Goal: Task Accomplishment & Management: Complete application form

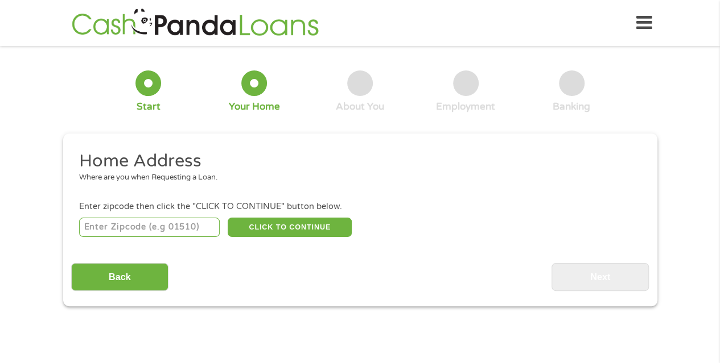
click at [183, 234] on input "number" at bounding box center [149, 227] width 140 height 19
type input "62301"
click at [288, 224] on button "CLICK TO CONTINUE" at bounding box center [290, 227] width 124 height 19
type input "62301"
type input "Quincy"
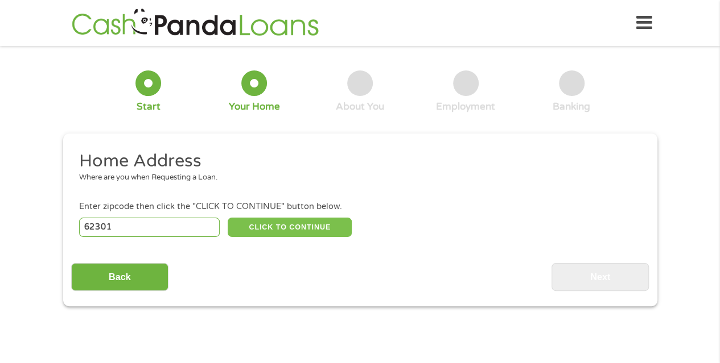
select select "Illinois"
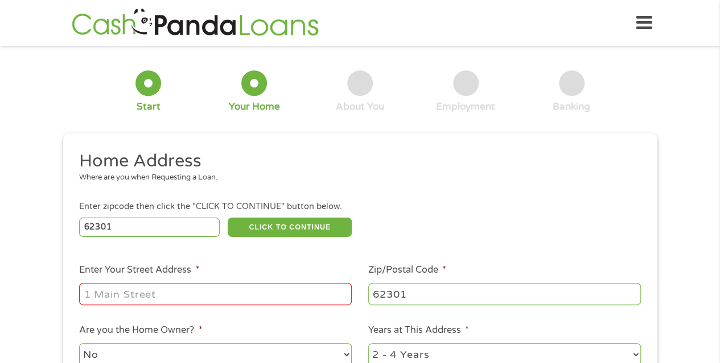
click at [135, 300] on input "Enter Your Street Address *" at bounding box center [215, 294] width 272 height 22
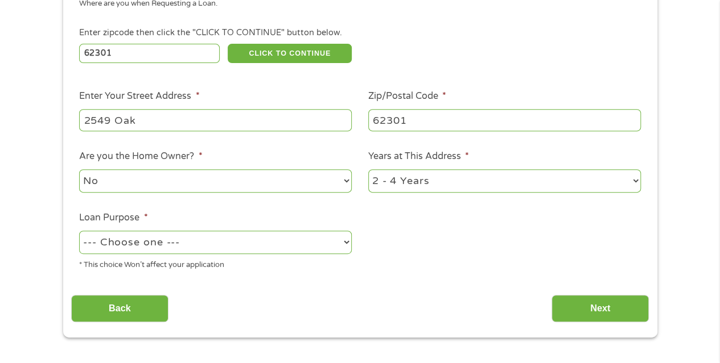
scroll to position [213, 0]
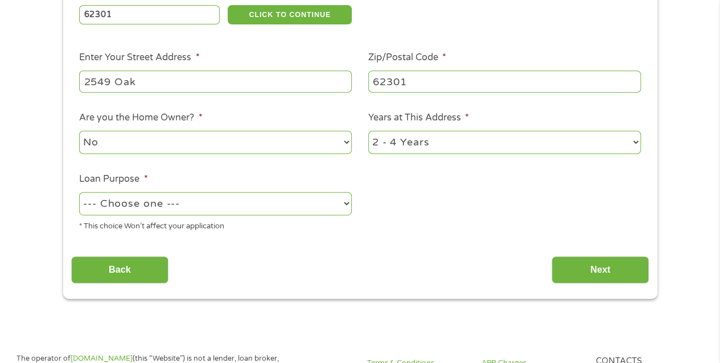
type input "2549 Oak"
click at [341, 202] on select "--- Choose one --- Pay Bills Debt Consolidation Home Improvement Major Purchase…" at bounding box center [215, 203] width 272 height 23
select select "paybills"
click at [79, 192] on select "--- Choose one --- Pay Bills Debt Consolidation Home Improvement Major Purchase…" at bounding box center [215, 203] width 272 height 23
click at [574, 264] on input "Next" at bounding box center [599, 271] width 97 height 28
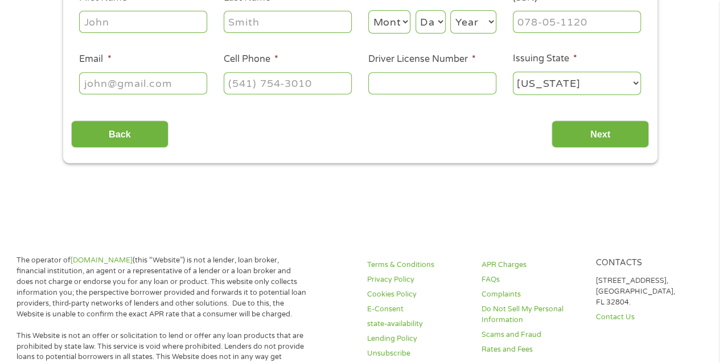
scroll to position [0, 0]
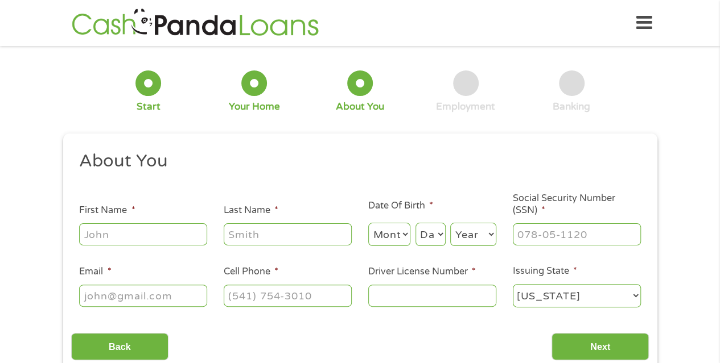
click at [169, 241] on input "First Name *" at bounding box center [143, 235] width 128 height 22
type input "Britney"
click at [238, 236] on input "Last Name *" at bounding box center [288, 235] width 128 height 22
type input "Boernson"
click at [390, 238] on select "Month 1 2 3 4 5 6 7 8 9 10 11 12" at bounding box center [389, 234] width 43 height 23
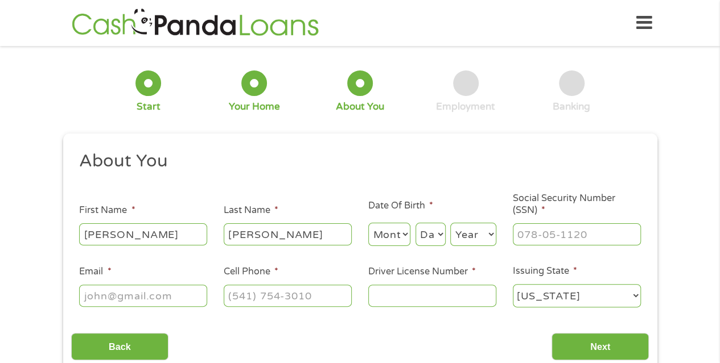
select select "9"
click at [368, 224] on select "Month 1 2 3 4 5 6 7 8 9 10 11 12" at bounding box center [389, 234] width 43 height 23
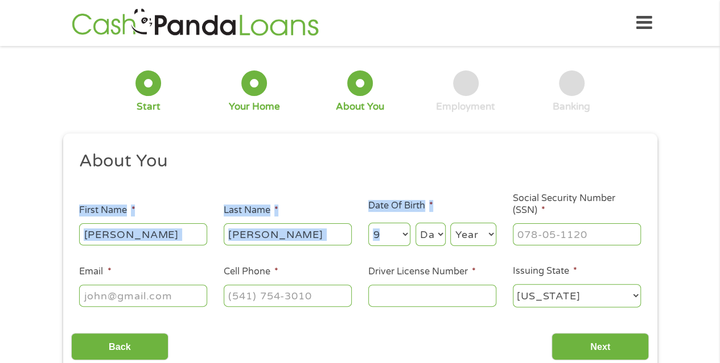
drag, startPoint x: 402, startPoint y: 187, endPoint x: 439, endPoint y: 236, distance: 61.0
click at [439, 236] on ul "About You This field is hidden when viewing the form Title * --- Choose one ---…" at bounding box center [359, 234] width 577 height 168
click at [439, 236] on select "Day 1 2 3 4 5 6 7 8 9 10 11 12 13 14 15 16 17 18 19 20 21 22 23 24 25 26 27 28 …" at bounding box center [430, 234] width 30 height 23
select select "11"
click at [415, 224] on select "Day 1 2 3 4 5 6 7 8 9 10 11 12 13 14 15 16 17 18 19 20 21 22 23 24 25 26 27 28 …" at bounding box center [430, 234] width 30 height 23
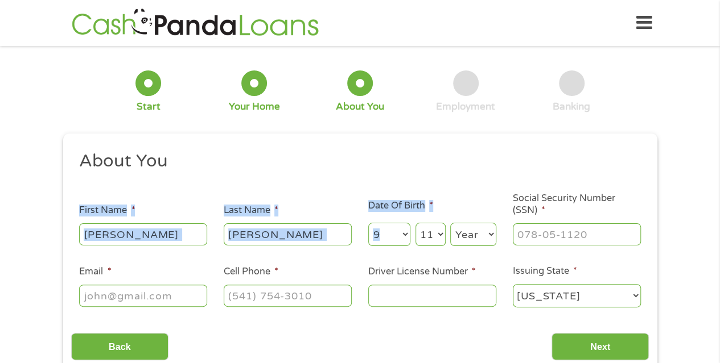
click at [490, 239] on select "Year 2007 2006 2005 2004 2003 2002 2001 2000 1999 1998 1997 1996 1995 1994 1993…" at bounding box center [473, 234] width 46 height 23
select select "1990"
click at [450, 224] on select "Year 2007 2006 2005 2004 2003 2002 2001 2000 1999 1998 1997 1996 1995 1994 1993…" at bounding box center [473, 234] width 46 height 23
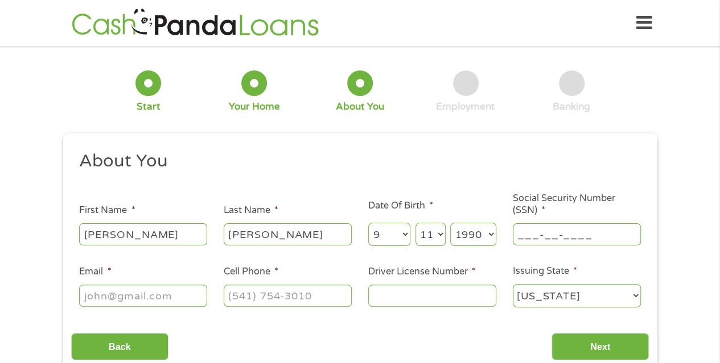
click at [543, 238] on input "___-__-____" at bounding box center [576, 235] width 128 height 22
type input "358-84-4118"
click at [189, 300] on input "Email *" at bounding box center [143, 296] width 128 height 22
type input "dsw21@icloud.com"
click at [237, 294] on input "(___) ___-____" at bounding box center [288, 296] width 128 height 22
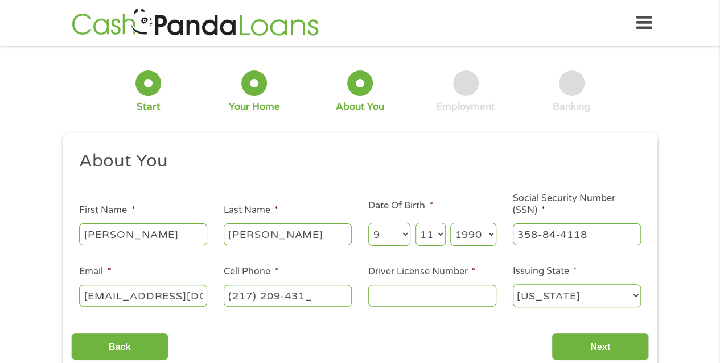
type input "(217) 209-4312"
click at [422, 297] on input "Driver License Number *" at bounding box center [432, 296] width 128 height 22
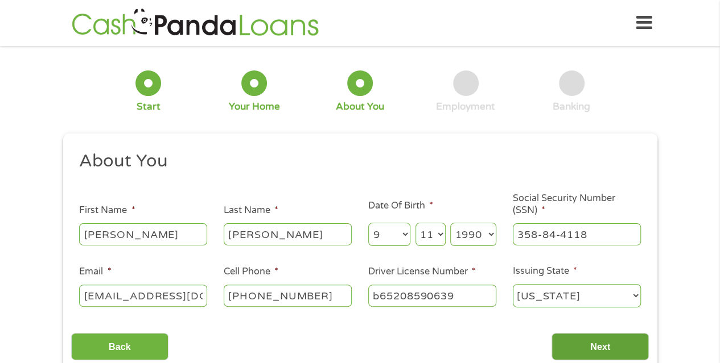
type input "b65208590639"
click at [606, 353] on input "Next" at bounding box center [599, 347] width 97 height 28
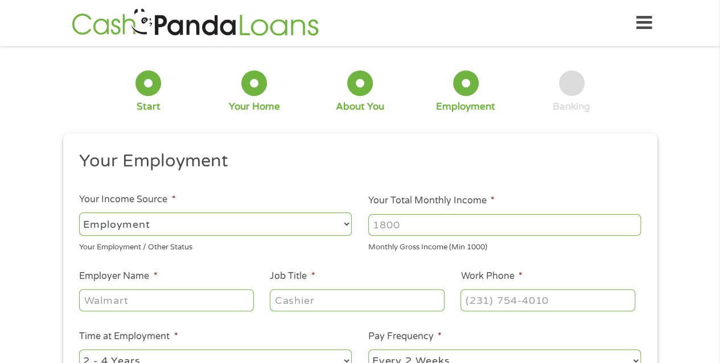
click at [443, 224] on input "Your Total Monthly Income *" at bounding box center [504, 225] width 272 height 22
type input "3500"
click at [159, 304] on input "Employer Name *" at bounding box center [166, 301] width 174 height 22
type input "Blessing"
click at [329, 300] on input "Job Title *" at bounding box center [357, 301] width 174 height 22
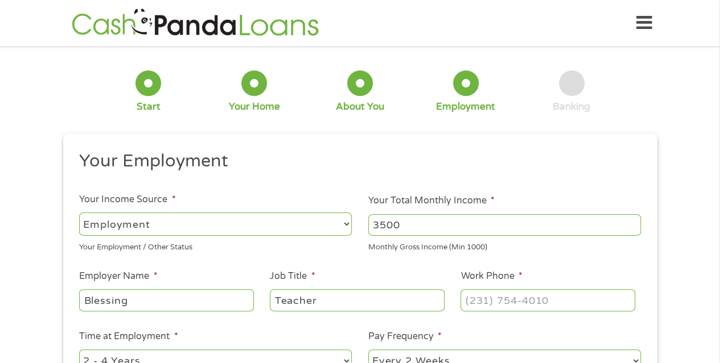
type input "Teacher"
click at [477, 303] on input "(___) ___-____" at bounding box center [547, 301] width 174 height 22
type input "(217) 209-4312"
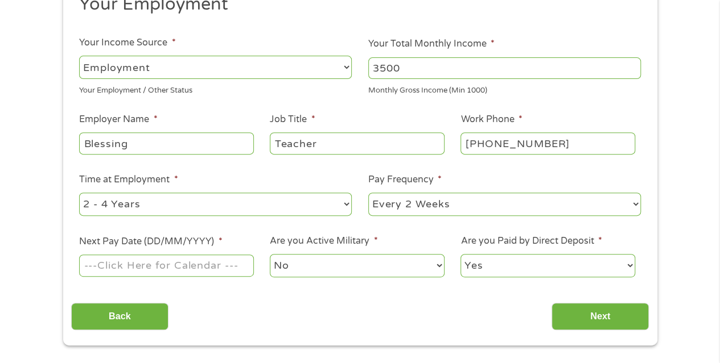
scroll to position [173, 0]
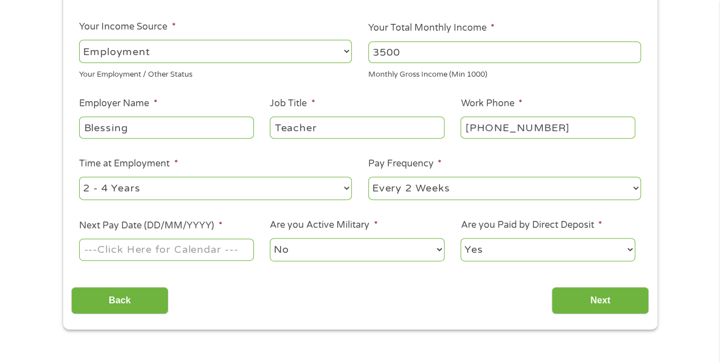
click at [272, 188] on select "--- Choose one --- 1 Year or less 1 - 2 Years 2 - 4 Years Over 4 Years" at bounding box center [215, 188] width 272 height 23
select select "60months"
click at [79, 177] on select "--- Choose one --- 1 Year or less 1 - 2 Years 2 - 4 Years Over 4 Years" at bounding box center [215, 188] width 272 height 23
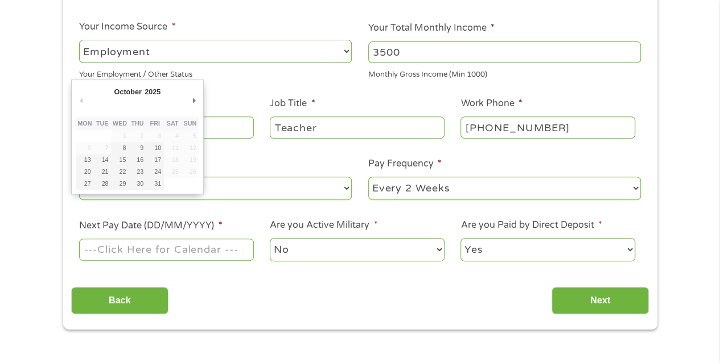
click at [185, 255] on input "Next Pay Date (DD/MM/YYYY) *" at bounding box center [166, 250] width 174 height 22
type input "16/10/2025"
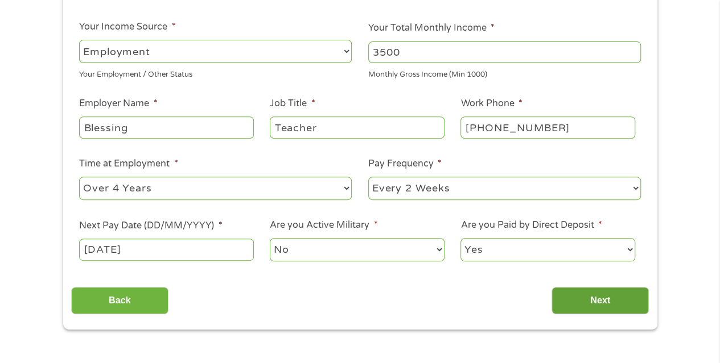
click at [583, 295] on input "Next" at bounding box center [599, 301] width 97 height 28
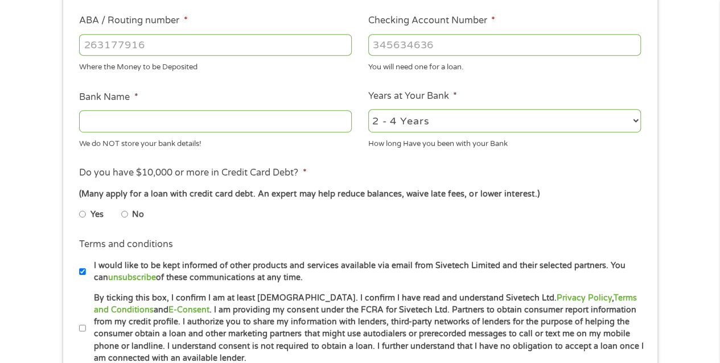
scroll to position [333, 0]
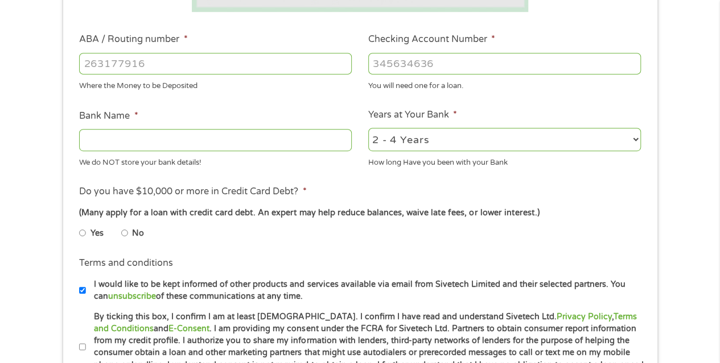
click at [131, 64] on input "ABA / Routing number *" at bounding box center [215, 64] width 272 height 22
type input "281277064"
click at [390, 65] on input "Checking Account Number *" at bounding box center [504, 64] width 272 height 22
type input "69008007"
click at [271, 144] on input "Bank Name *" at bounding box center [215, 140] width 272 height 22
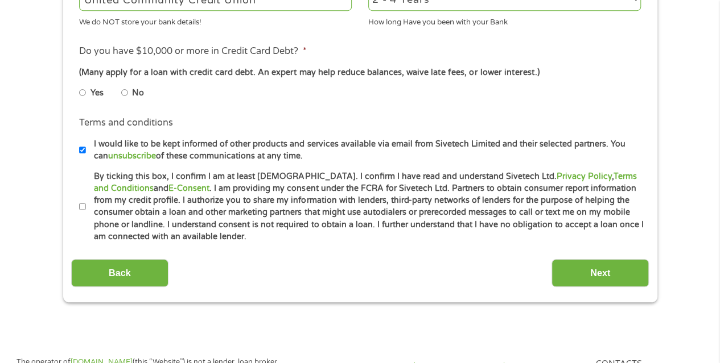
scroll to position [479, 0]
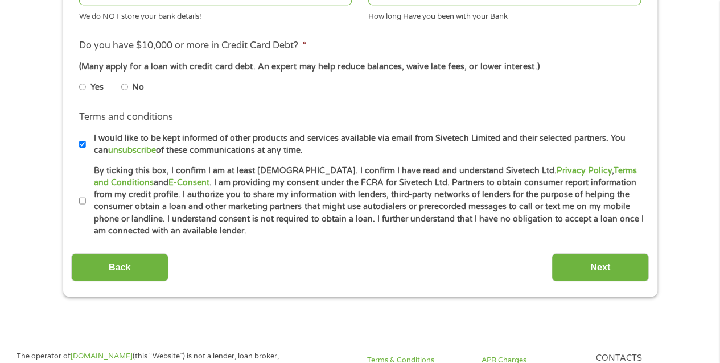
type input "United Community Credit Union"
click at [127, 88] on li "No" at bounding box center [141, 87] width 41 height 22
click at [126, 88] on input "No" at bounding box center [124, 87] width 7 height 18
radio input "true"
click at [81, 200] on input "By ticking this box, I confirm I am at least 18 years old. I confirm I have rea…" at bounding box center [82, 201] width 7 height 18
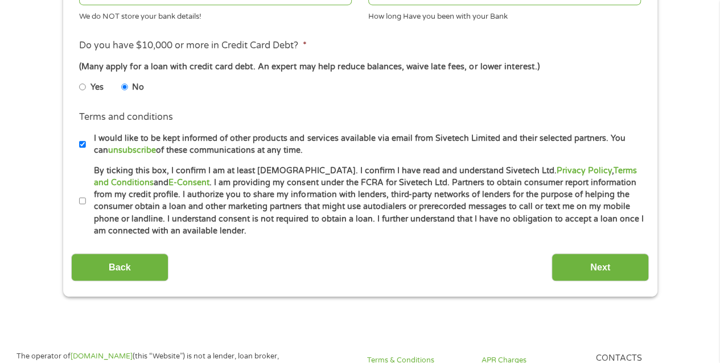
checkbox input "true"
click at [606, 258] on input "Next" at bounding box center [599, 268] width 97 height 28
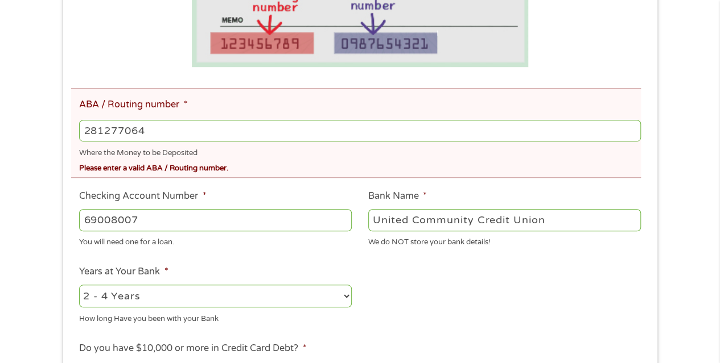
scroll to position [332, 0]
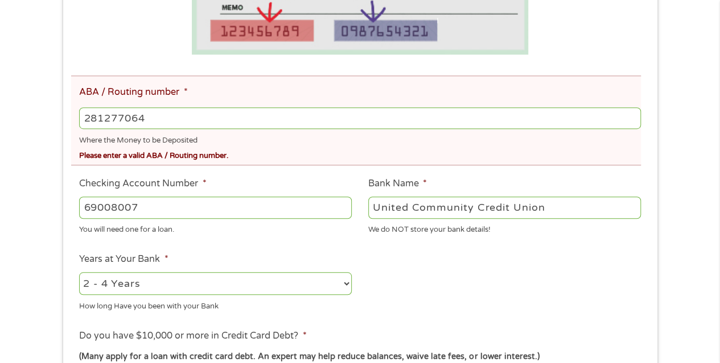
click at [173, 113] on input "281277064" at bounding box center [359, 118] width 561 height 22
type input "281277364"
type input "UNITED COMMUNITY CREDIT UNION"
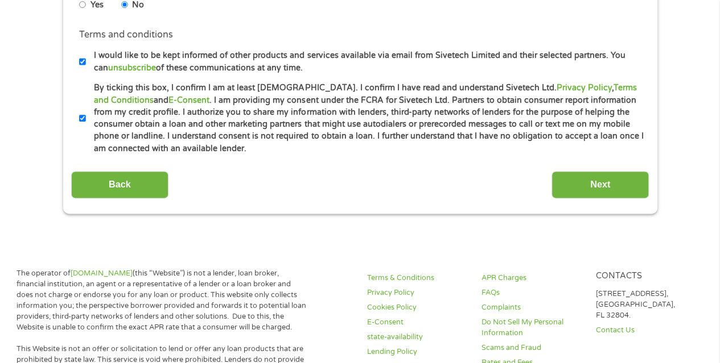
scroll to position [675, 0]
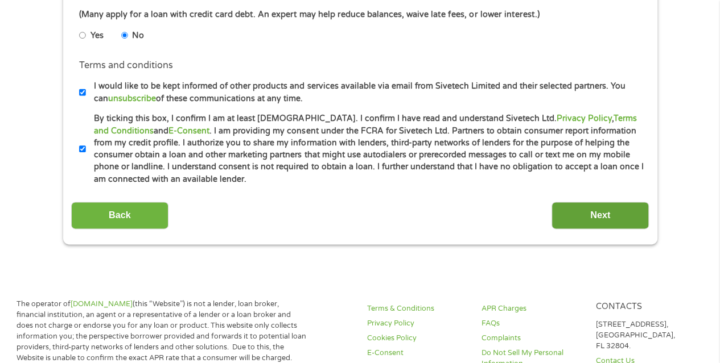
type input "281277364"
click at [596, 222] on input "Next" at bounding box center [599, 216] width 97 height 28
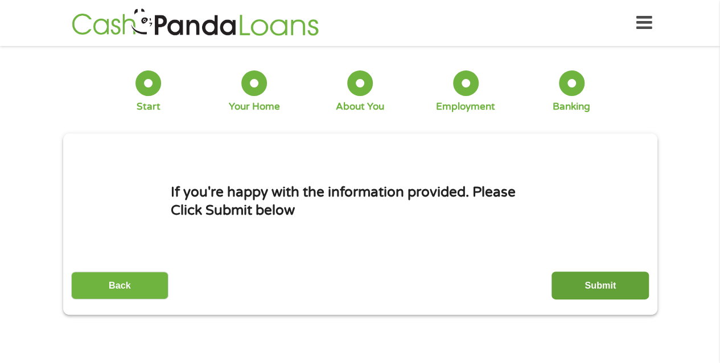
click at [581, 283] on input "Submit" at bounding box center [599, 286] width 97 height 28
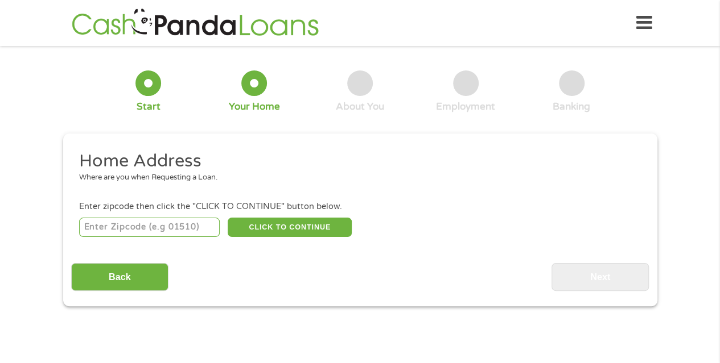
click at [641, 31] on icon at bounding box center [644, 23] width 16 height 28
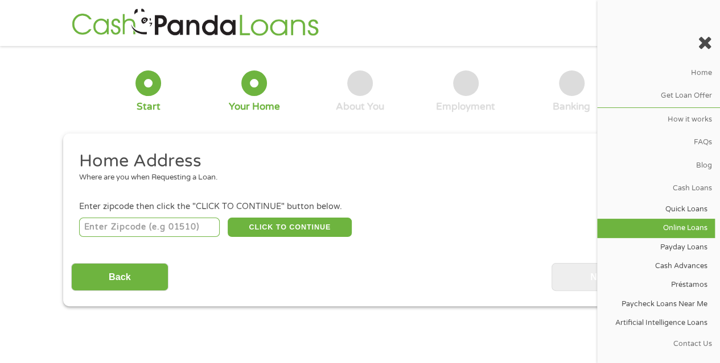
click at [680, 221] on link "Online Loans" at bounding box center [656, 228] width 118 height 19
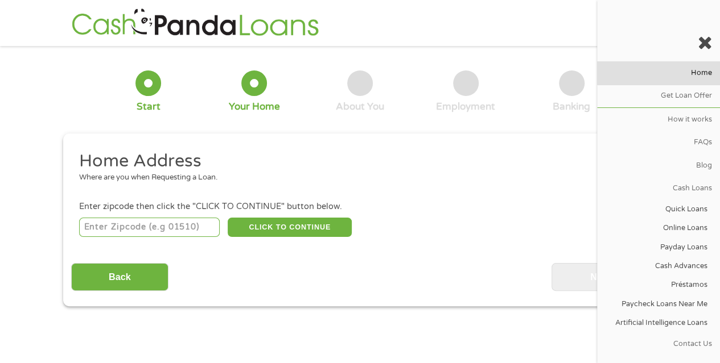
click at [692, 69] on link "Home" at bounding box center [658, 72] width 123 height 23
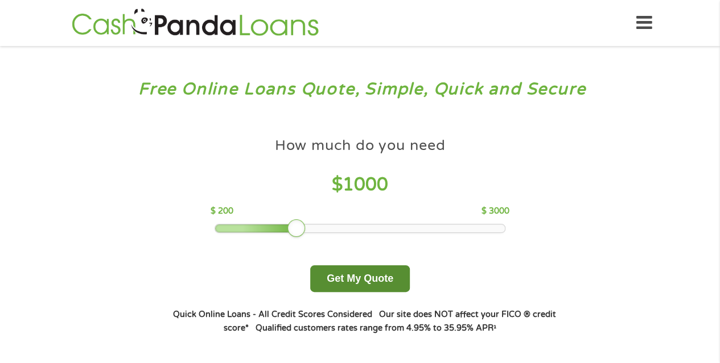
click at [365, 279] on button "Get My Quote" at bounding box center [360, 279] width 100 height 27
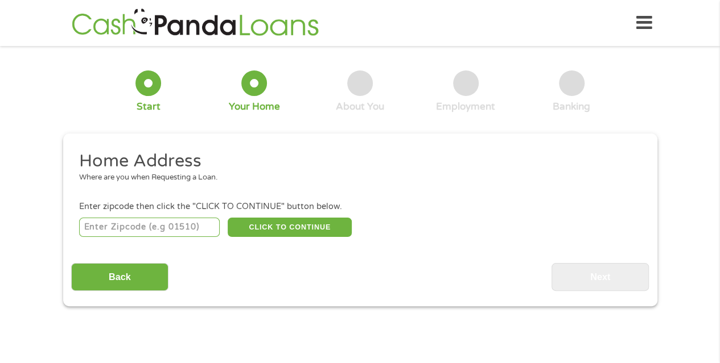
click at [138, 230] on input "number" at bounding box center [149, 227] width 140 height 19
type input "5"
type input "62301"
click at [323, 228] on button "CLICK TO CONTINUE" at bounding box center [290, 227] width 124 height 19
type input "62301"
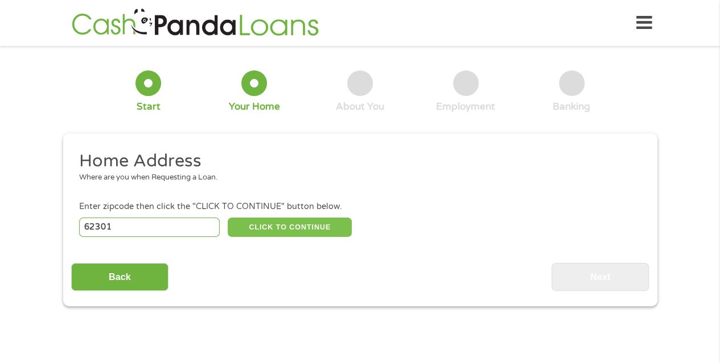
type input "Quincy"
select select "[US_STATE]"
